Goal: Task Accomplishment & Management: Manage account settings

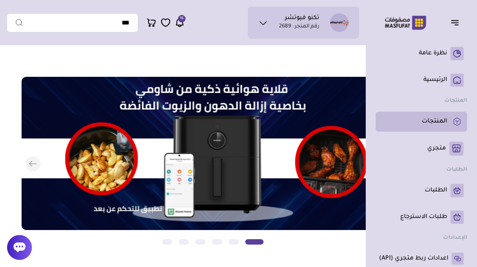
click at [439, 125] on p "المنتجات" at bounding box center [434, 122] width 25 height 8
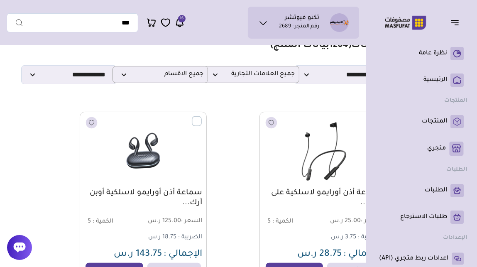
scroll to position [34, 0]
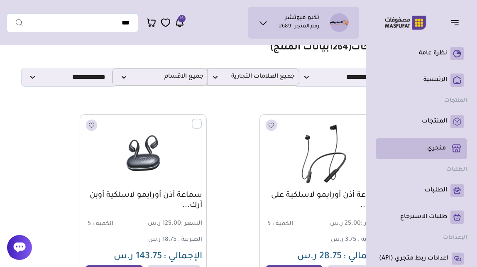
click at [432, 147] on p "متجري ( 0 )" at bounding box center [436, 149] width 19 height 8
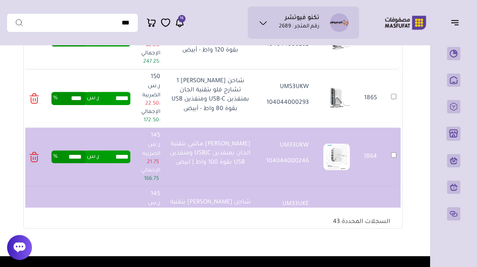
scroll to position [939, 0]
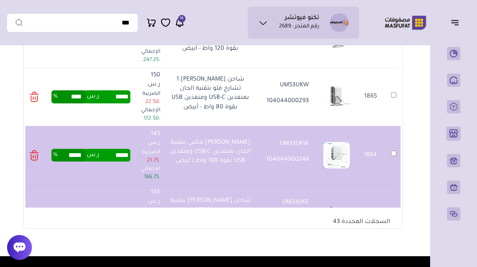
click at [393, 150] on td "1864" at bounding box center [394, 155] width 14 height 59
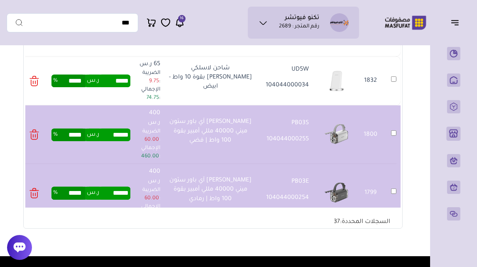
scroll to position [1284, 0]
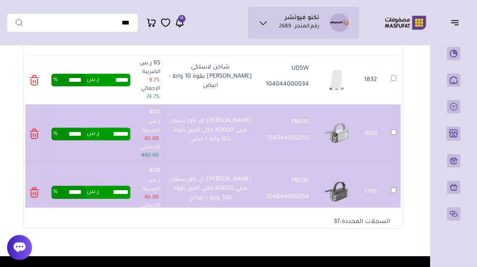
click at [395, 130] on td "1800" at bounding box center [394, 134] width 14 height 59
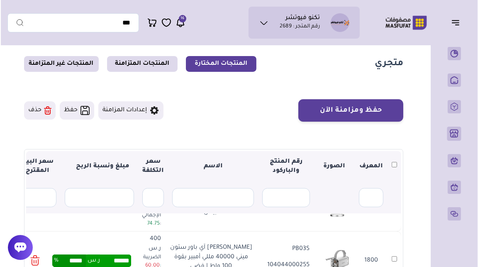
scroll to position [19, 0]
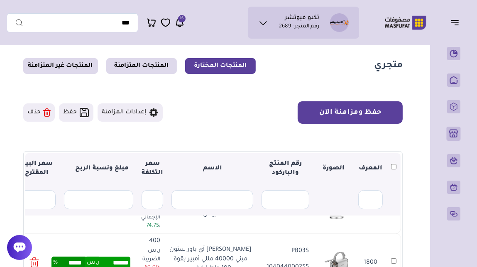
click at [348, 111] on button "حفظ ومزامنة الآن" at bounding box center [350, 112] width 105 height 22
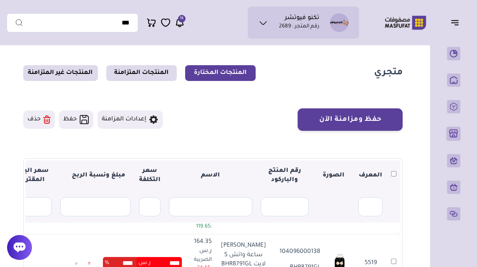
scroll to position [11, 0]
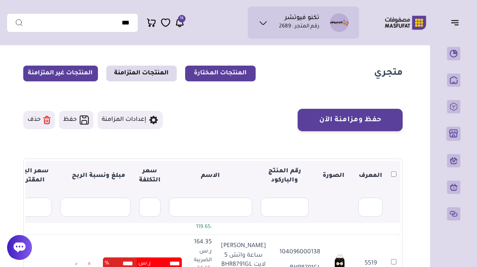
click at [82, 76] on link "المنتجات غير المتزامنة" at bounding box center [60, 74] width 75 height 16
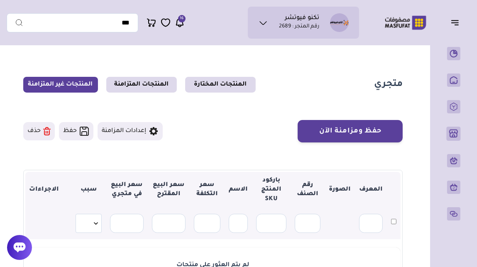
click at [180, 20] on span "16" at bounding box center [182, 18] width 4 height 7
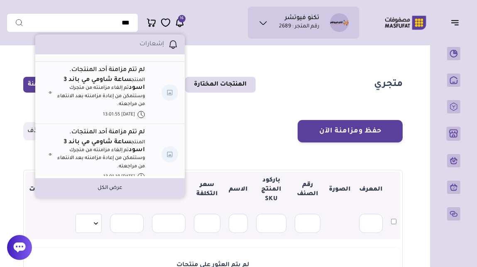
scroll to position [248, 0]
click at [133, 91] on strong "ساعة شاومي مي باند 3 اسود" at bounding box center [104, 83] width 81 height 15
click at [168, 93] on img at bounding box center [170, 91] width 17 height 17
click at [124, 74] on link "لم تتم مزامنة أحد المنتجات." at bounding box center [107, 69] width 76 height 10
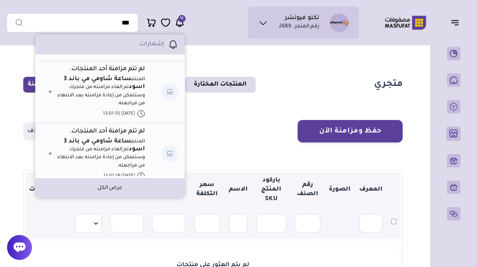
click at [52, 93] on icon at bounding box center [50, 92] width 2 height 2
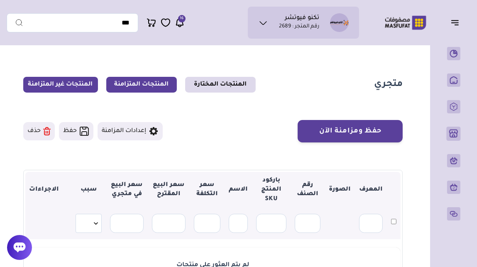
click at [147, 83] on link "المنتجات المتزامنة" at bounding box center [141, 85] width 71 height 16
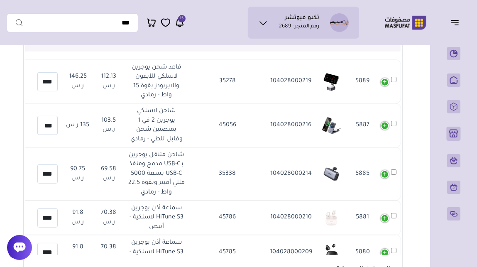
scroll to position [187, 0]
click at [183, 21] on span "15" at bounding box center [182, 18] width 4 height 7
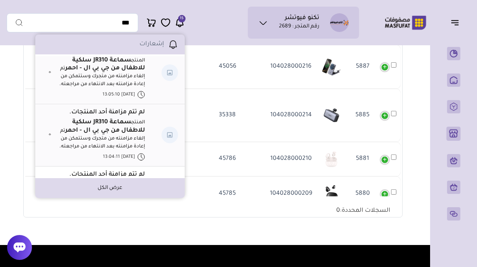
scroll to position [0, 0]
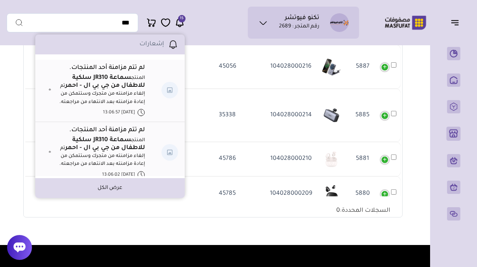
click at [225, 20] on div "تكنو فيوتشر رقم المتجر : 2689 محفظتي *" at bounding box center [183, 23] width 353 height 32
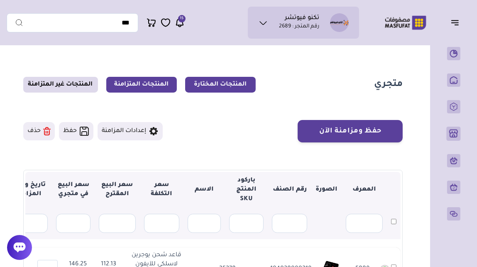
click at [234, 83] on link "المنتجات المختارة" at bounding box center [220, 85] width 71 height 16
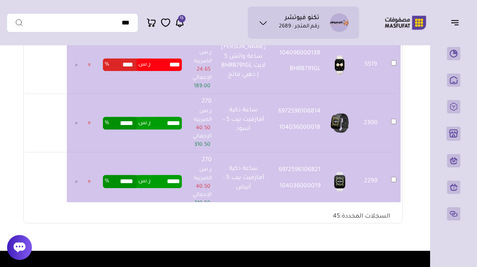
scroll to position [156, 0]
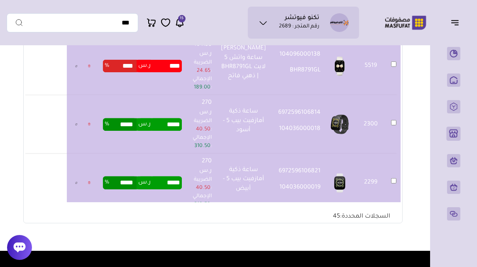
click at [136, 72] on input "****" at bounding box center [122, 66] width 27 height 12
type input "**"
type input "*****"
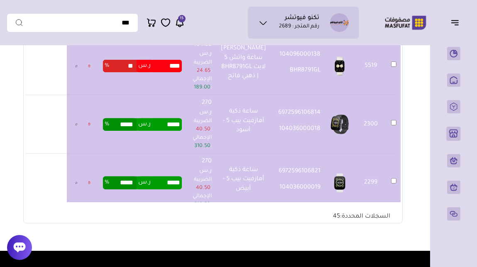
type input "*****"
click at [165, 96] on td "***** ر.س ***** %" at bounding box center [142, 66] width 87 height 59
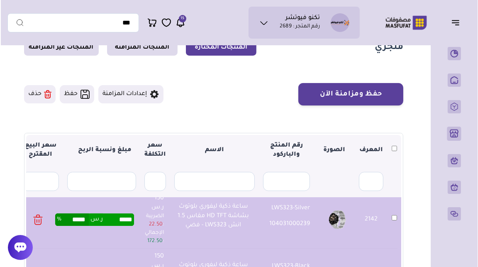
scroll to position [0, 0]
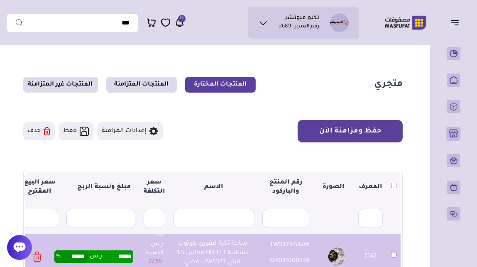
click at [369, 136] on button "حفظ ومزامنة الآن" at bounding box center [350, 131] width 105 height 22
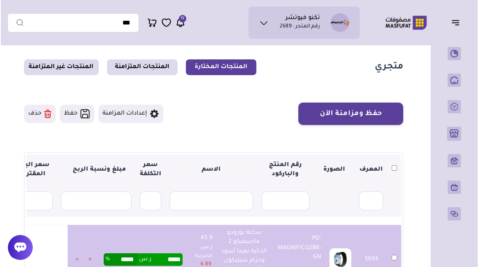
scroll to position [15, 0]
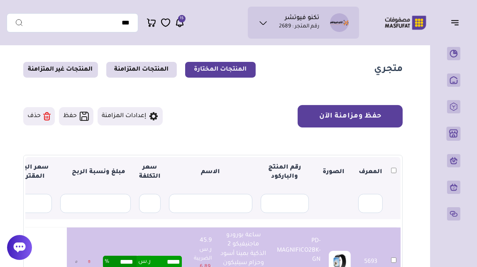
click at [362, 111] on button "حفظ ومزامنة الآن" at bounding box center [350, 116] width 105 height 22
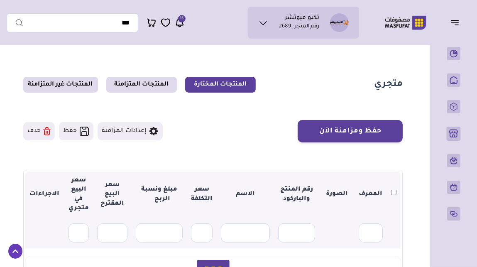
scroll to position [15, 0]
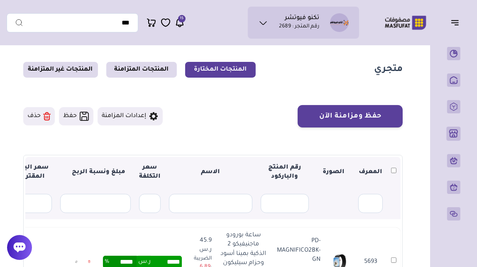
click at [127, 120] on button "إعدادات المزامنة" at bounding box center [130, 116] width 65 height 18
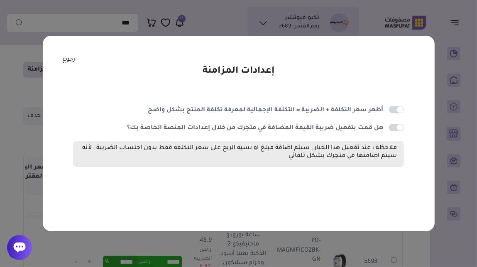
click at [66, 63] on link "رجوع" at bounding box center [68, 59] width 13 height 9
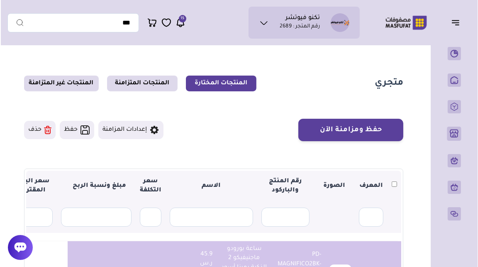
scroll to position [0, 0]
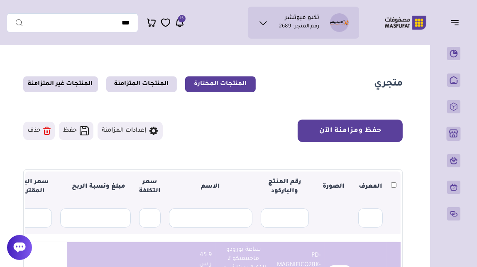
click at [358, 129] on button "حفظ ومزامنة الآن" at bounding box center [350, 131] width 105 height 22
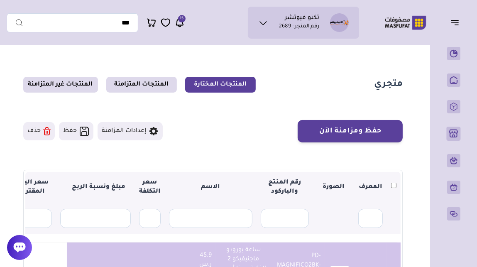
click at [79, 132] on button "حفظ" at bounding box center [76, 131] width 34 height 18
click at [349, 128] on button "حفظ ومزامنة الآن" at bounding box center [350, 131] width 105 height 22
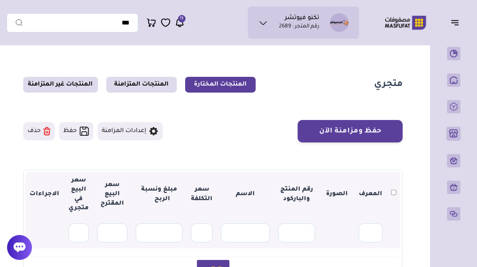
click at [21, 248] on icon at bounding box center [20, 248] width 12 height 10
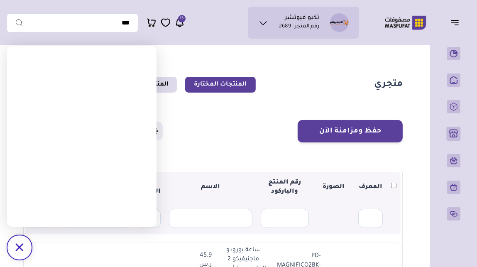
click at [262, 22] on icon at bounding box center [263, 23] width 10 height 10
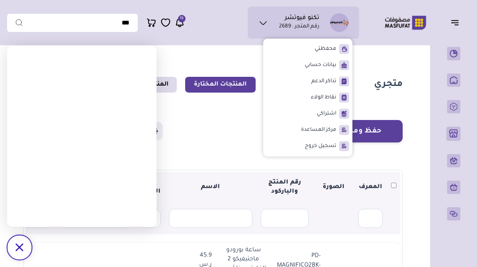
click at [249, 129] on div "حفظ ومزامنة الآن حفظ ومزامنة الآن إعدادات المزامنة" at bounding box center [213, 131] width 380 height 22
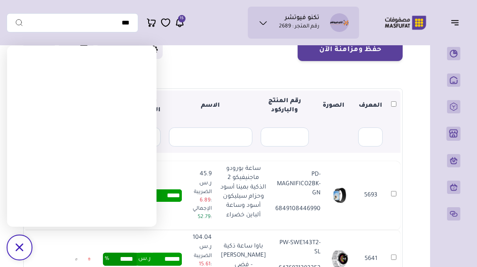
scroll to position [81, 0]
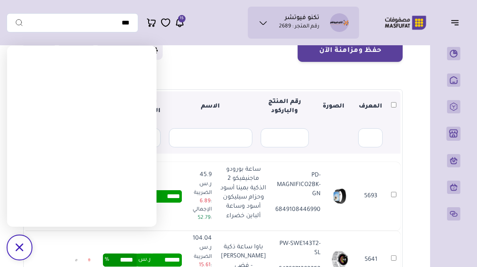
click at [26, 244] on div "/svg>" at bounding box center [19, 247] width 25 height 25
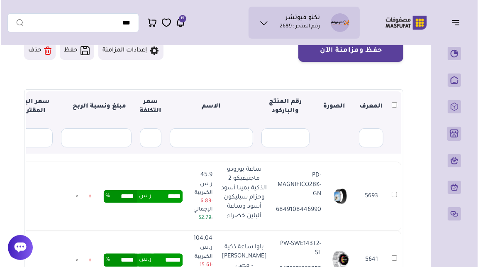
scroll to position [0, 0]
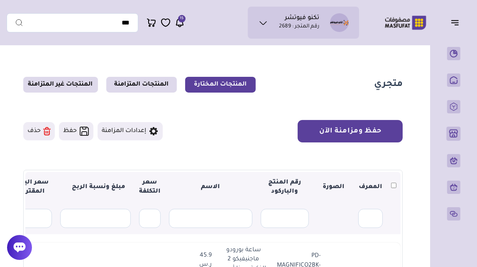
click at [340, 131] on button "حفظ ومزامنة الآن" at bounding box center [350, 131] width 105 height 22
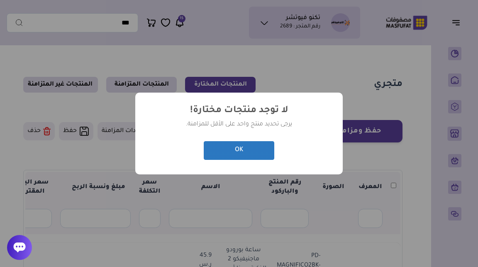
click at [258, 149] on button "OK" at bounding box center [239, 150] width 71 height 19
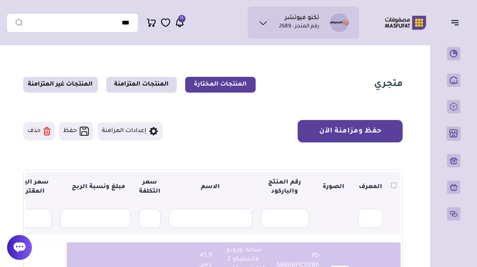
click at [377, 133] on button "حفظ ومزامنة الآن" at bounding box center [350, 131] width 105 height 22
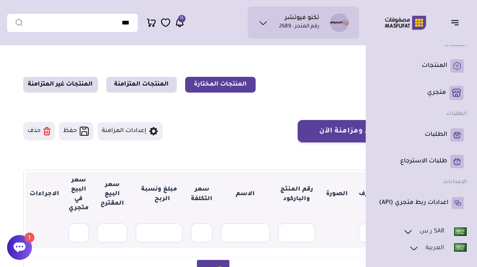
scroll to position [56, 0]
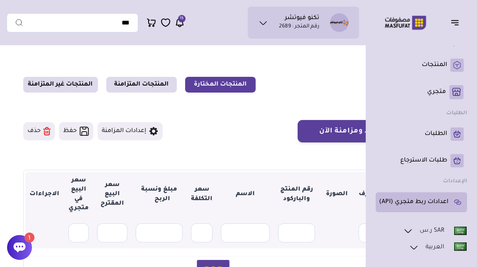
click at [432, 200] on p "اعدادات ربط متجري (API)" at bounding box center [413, 202] width 69 height 8
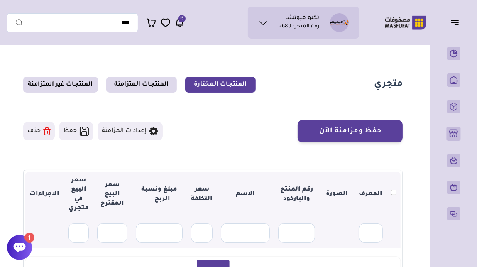
scroll to position [0, 0]
click at [25, 242] on icon at bounding box center [19, 247] width 12 height 12
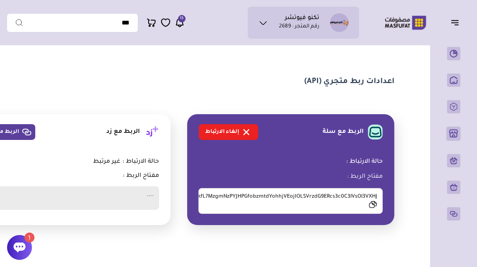
click at [25, 247] on icon at bounding box center [20, 248] width 12 height 10
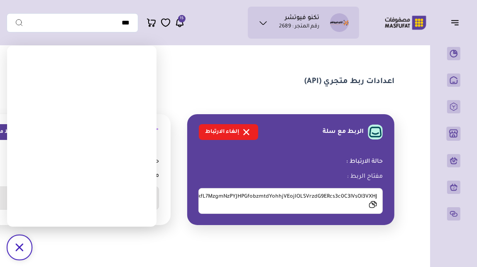
click at [21, 248] on icon at bounding box center [19, 247] width 8 height 8
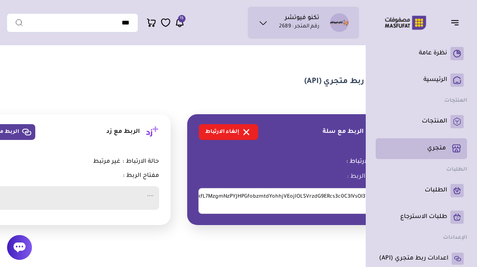
click at [438, 149] on p "متجري ( 0 )" at bounding box center [436, 149] width 19 height 8
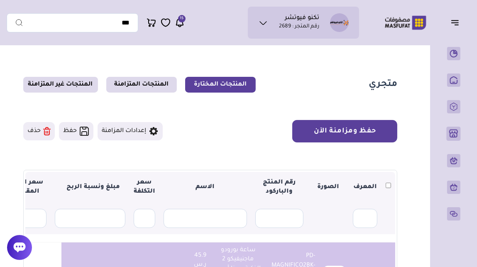
click at [366, 137] on button "حفظ ومزامنة الآن" at bounding box center [344, 131] width 105 height 22
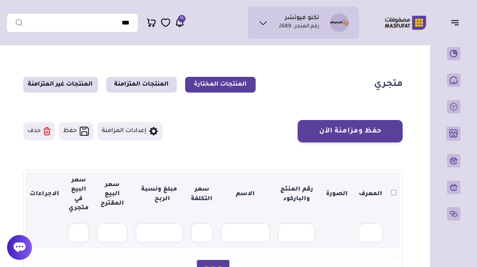
click at [17, 242] on icon at bounding box center [19, 247] width 12 height 12
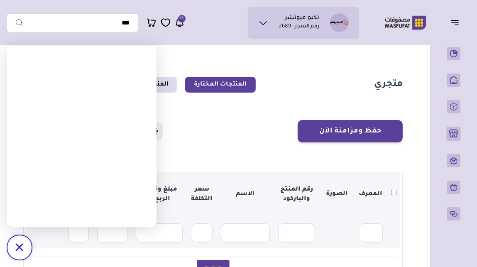
click at [215, 145] on section "حفظ ومزامنة الآن حفظ ومزامنة الآن إعدادات المزامنة ▼ 0" at bounding box center [213, 232] width 380 height 224
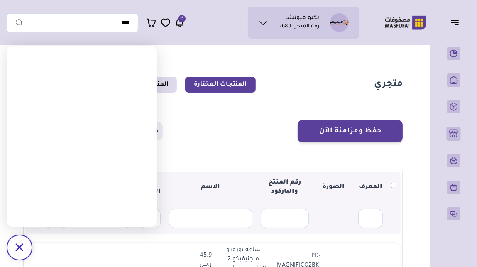
click at [20, 244] on icon "/svg>" at bounding box center [19, 247] width 8 height 8
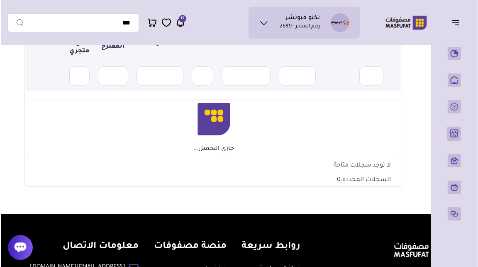
scroll to position [158, 0]
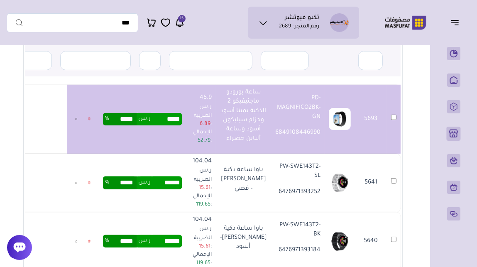
click at [78, 124] on icon at bounding box center [76, 119] width 2 height 10
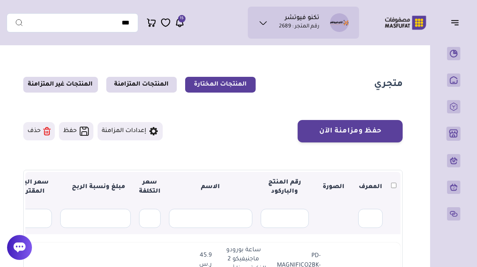
click at [17, 248] on icon at bounding box center [20, 248] width 12 height 10
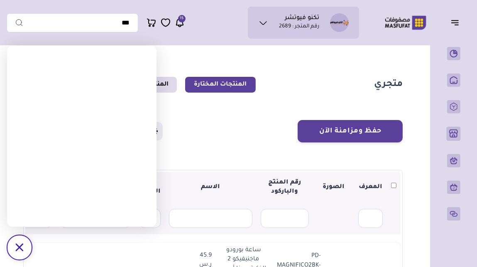
click at [203, 126] on div "حفظ ومزامنة الآن حفظ ومزامنة الآن إعدادات المزامنة" at bounding box center [213, 131] width 380 height 22
click at [22, 245] on icon "/svg>" at bounding box center [19, 247] width 8 height 8
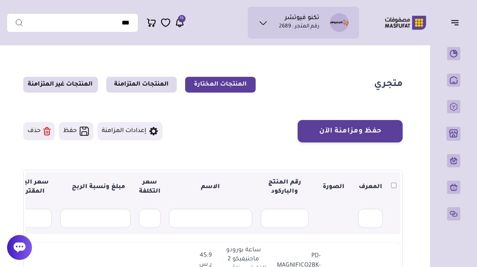
click at [21, 244] on icon at bounding box center [20, 248] width 12 height 10
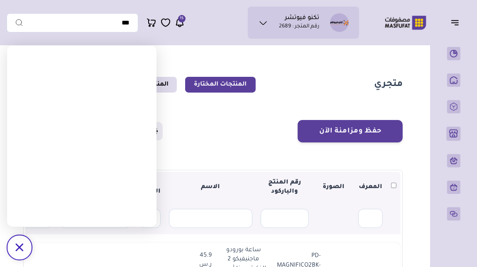
click at [201, 132] on div "حفظ ومزامنة الآن حفظ ومزامنة الآن إعدادات المزامنة" at bounding box center [213, 131] width 380 height 22
click at [25, 248] on div "/svg>" at bounding box center [19, 247] width 25 height 25
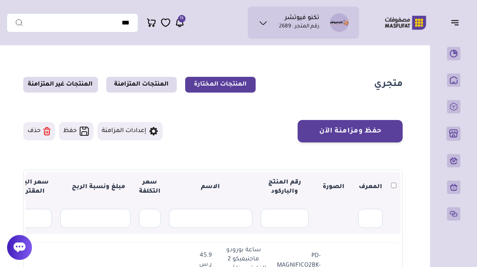
click at [17, 244] on icon at bounding box center [20, 248] width 12 height 10
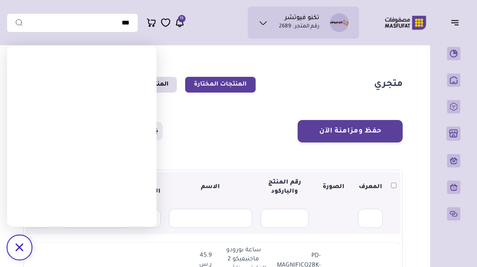
click at [22, 250] on icon at bounding box center [19, 247] width 8 height 8
